Goal: Check status: Check status

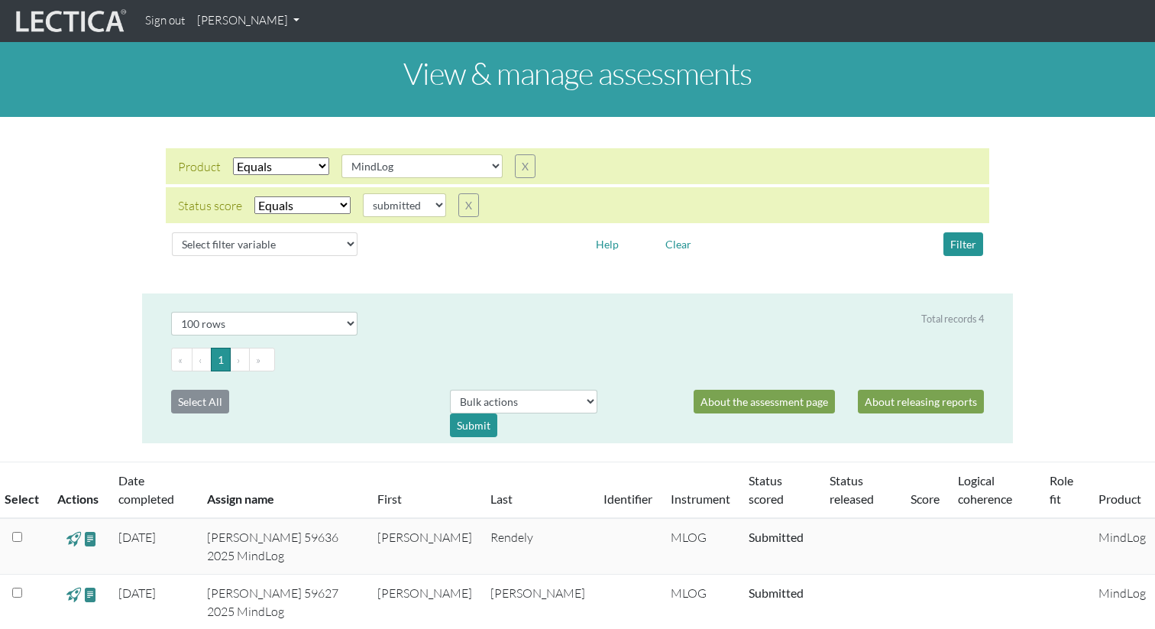
select select "MindLog"
select select "submitted"
select select "100"
